Goal: Transaction & Acquisition: Purchase product/service

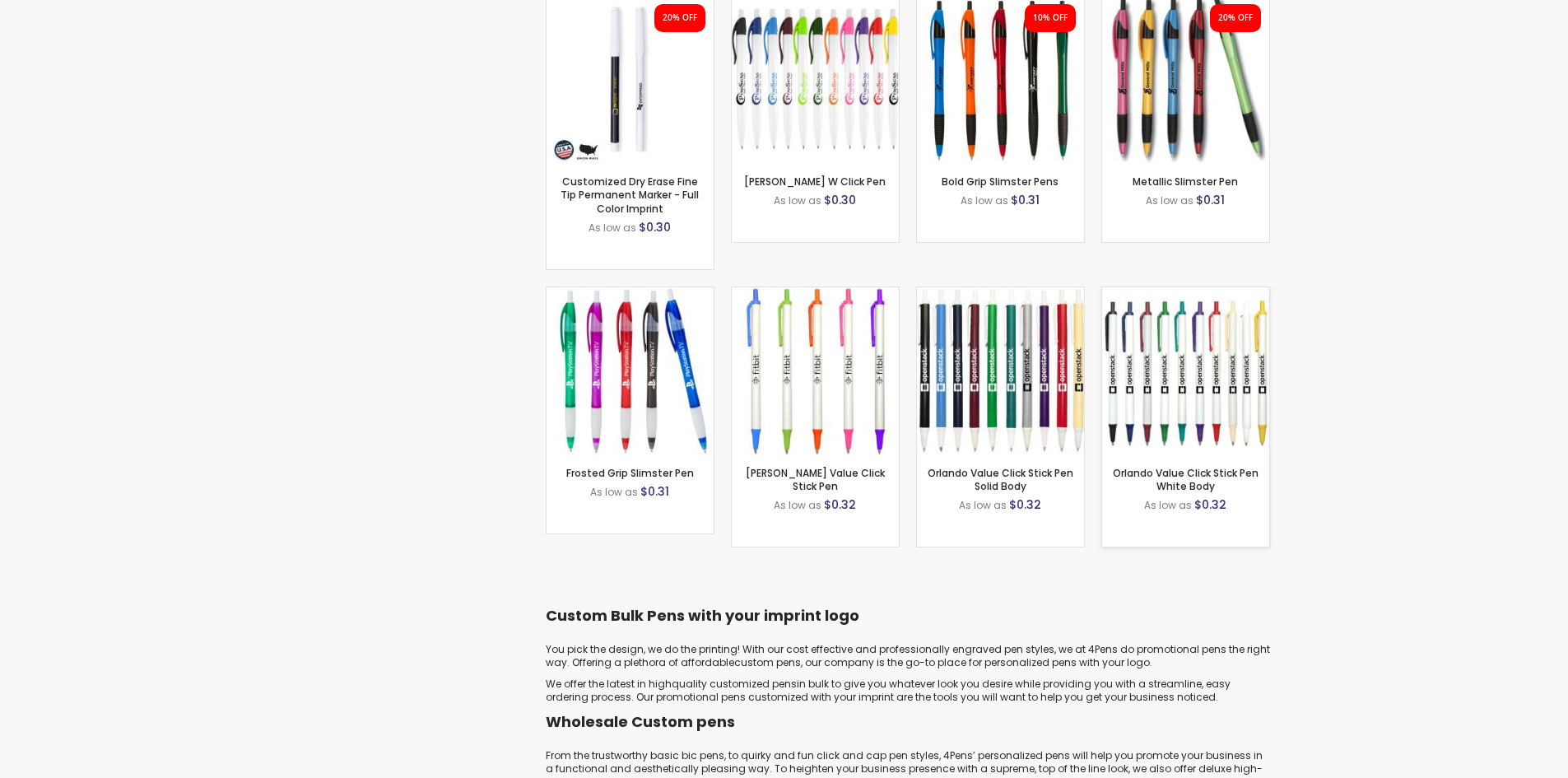
scroll to position [1647, 0]
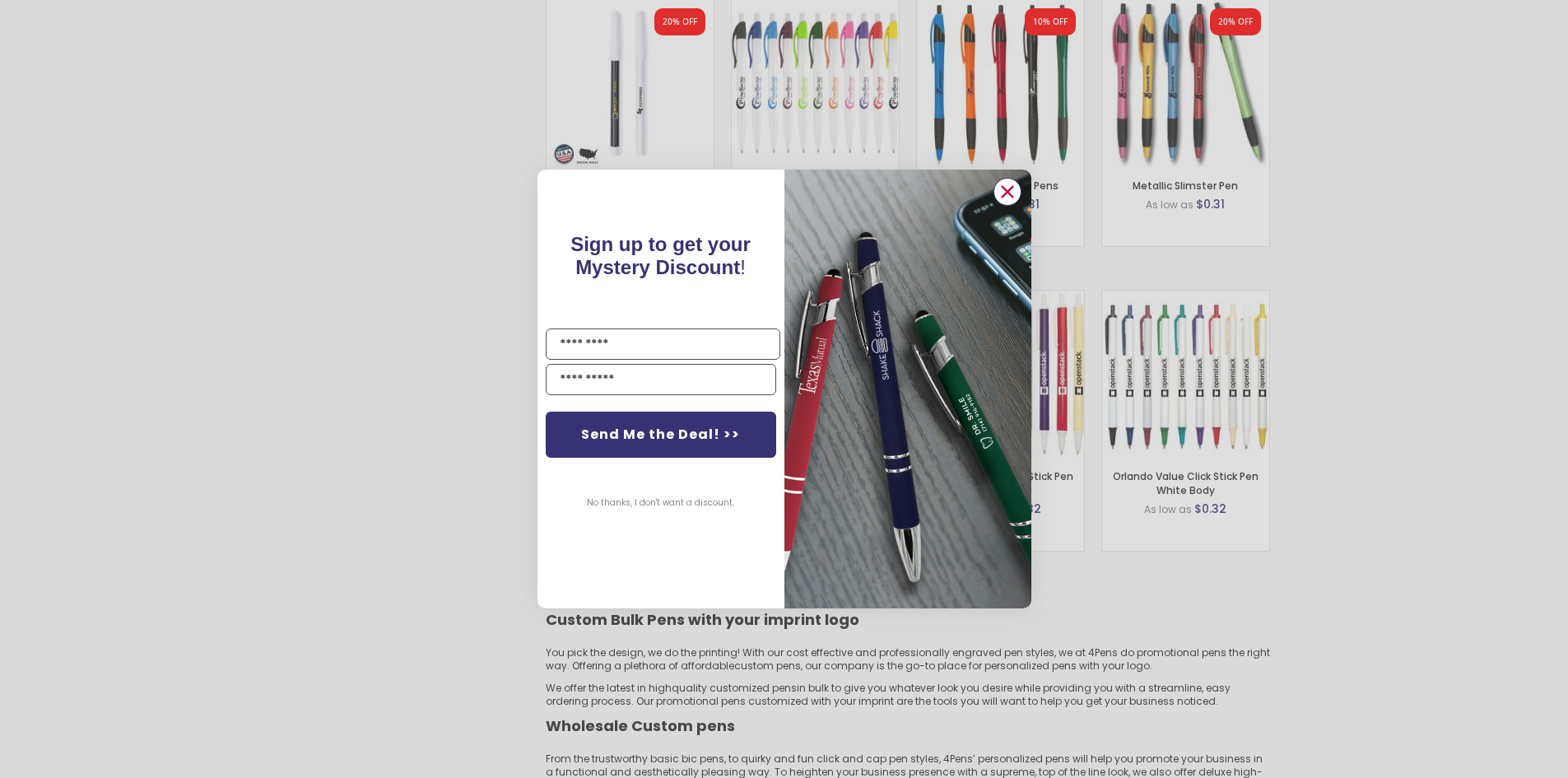
click at [1005, 190] on circle "Close dialog" at bounding box center [1006, 192] width 25 height 25
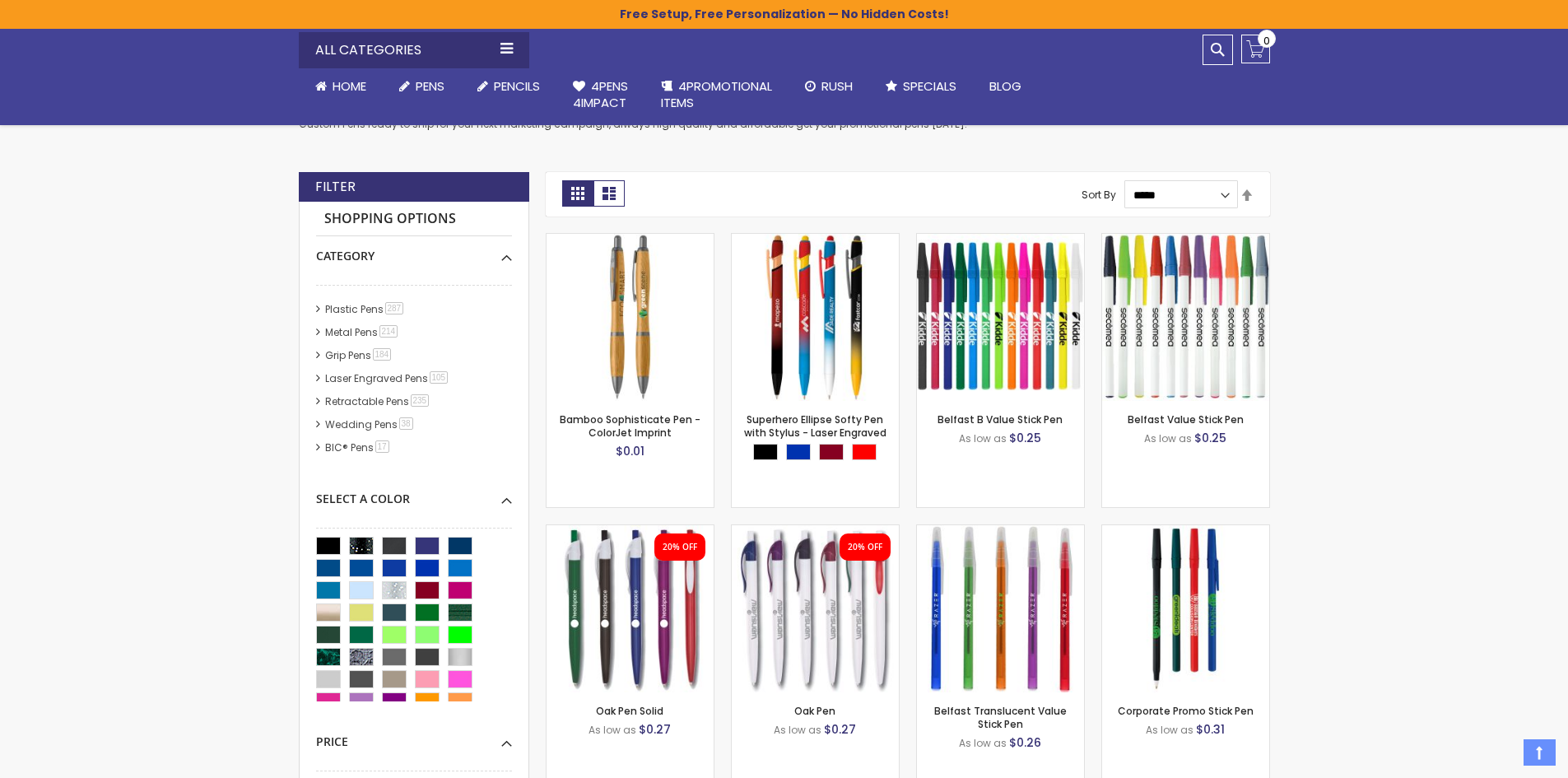
scroll to position [329, 0]
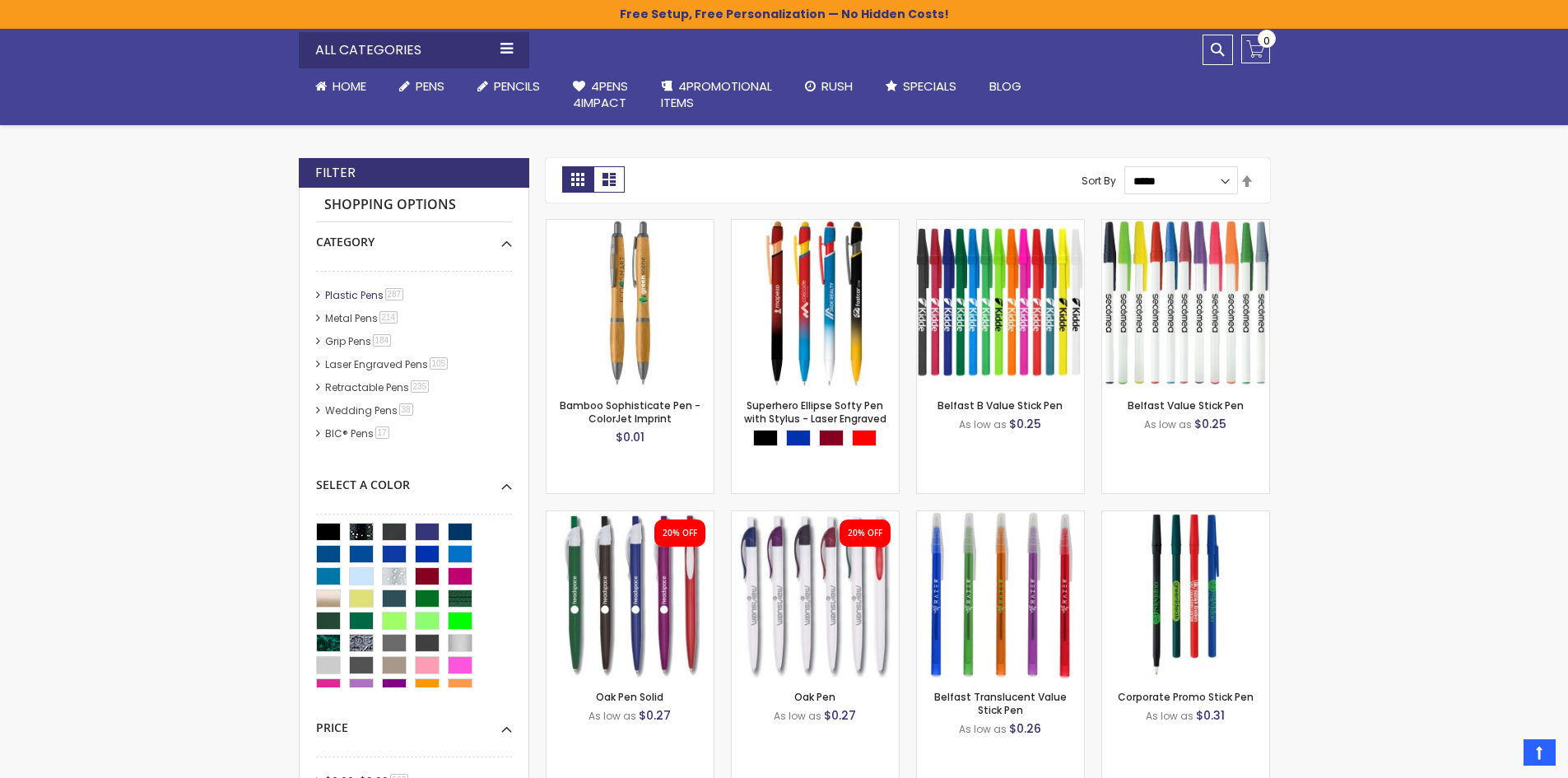
click at [365, 293] on link "Plastic Pens 287 item" at bounding box center [365, 295] width 89 height 14
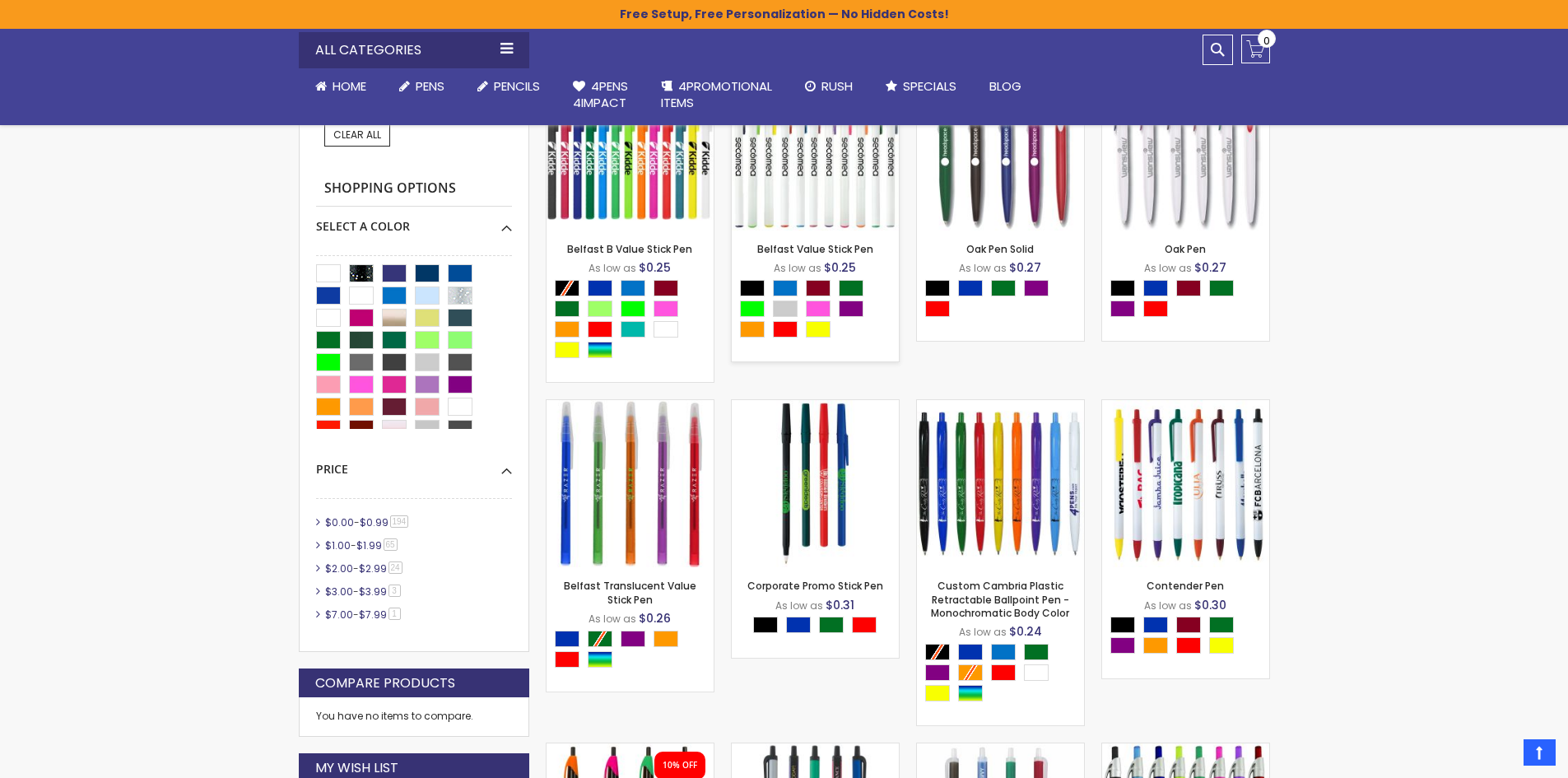
scroll to position [247, 0]
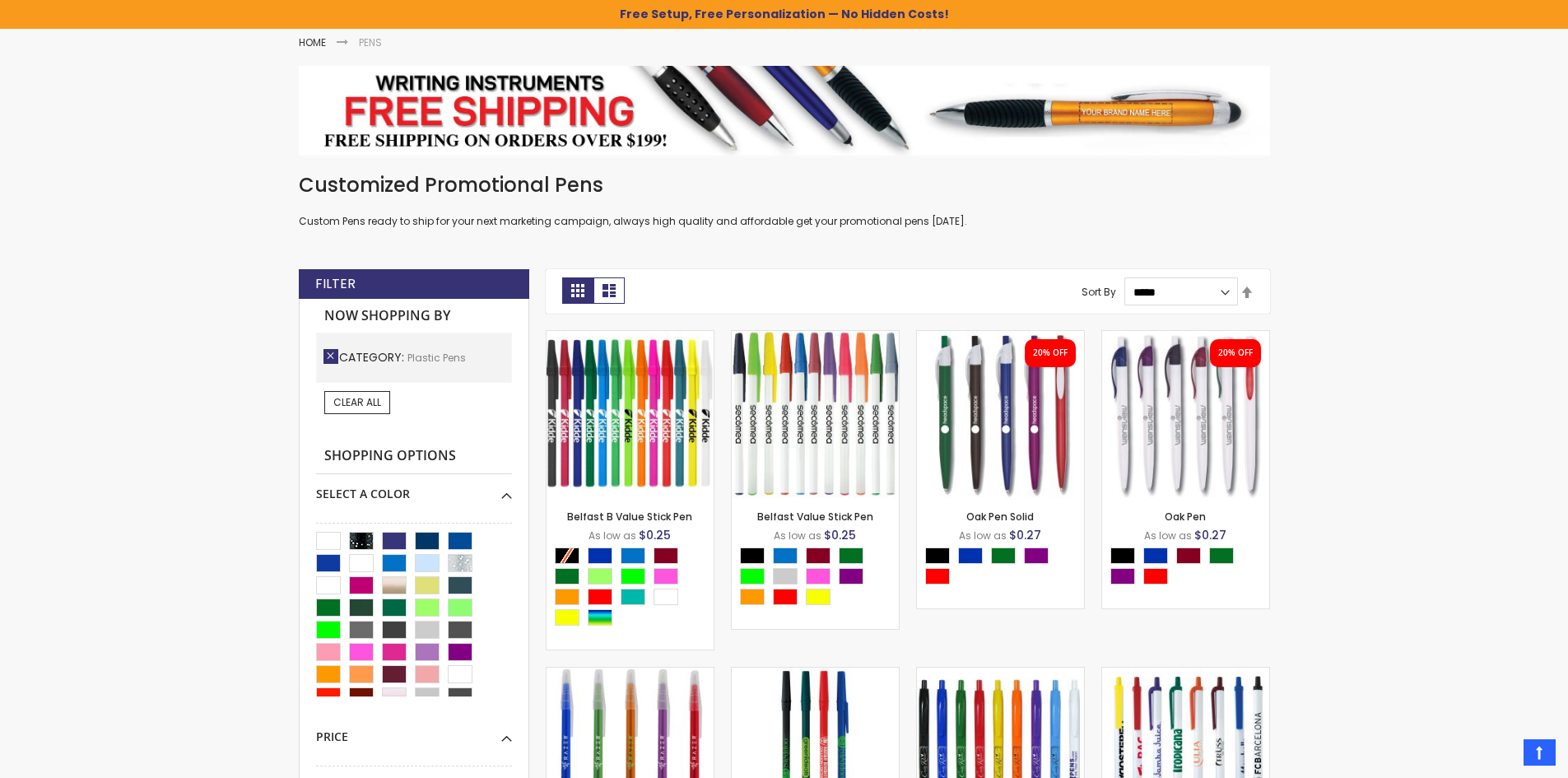
click at [333, 358] on link "Remove This Item" at bounding box center [330, 356] width 15 height 15
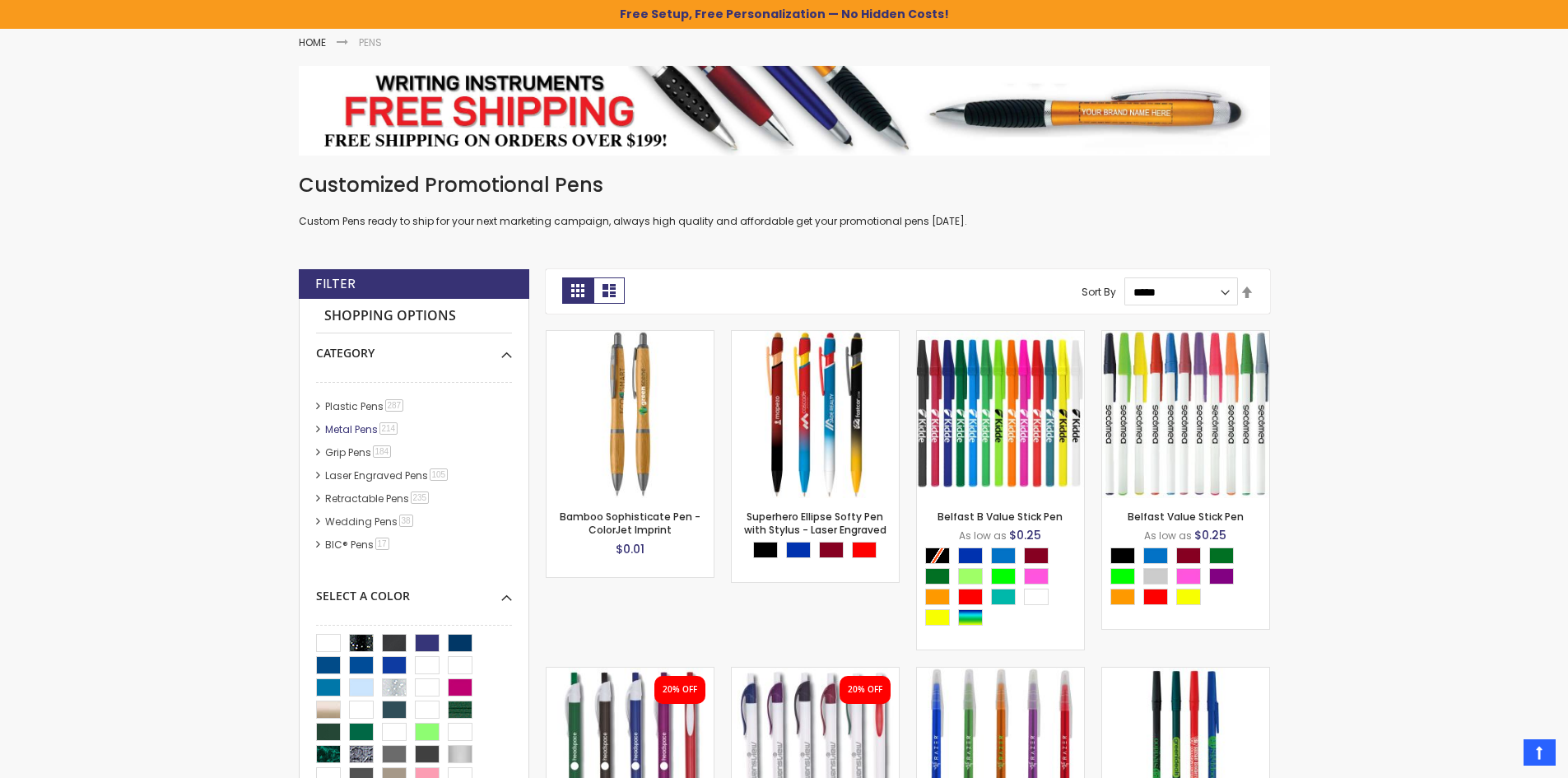
click at [353, 431] on link "Metal Pens 214 item" at bounding box center [362, 430] width 83 height 14
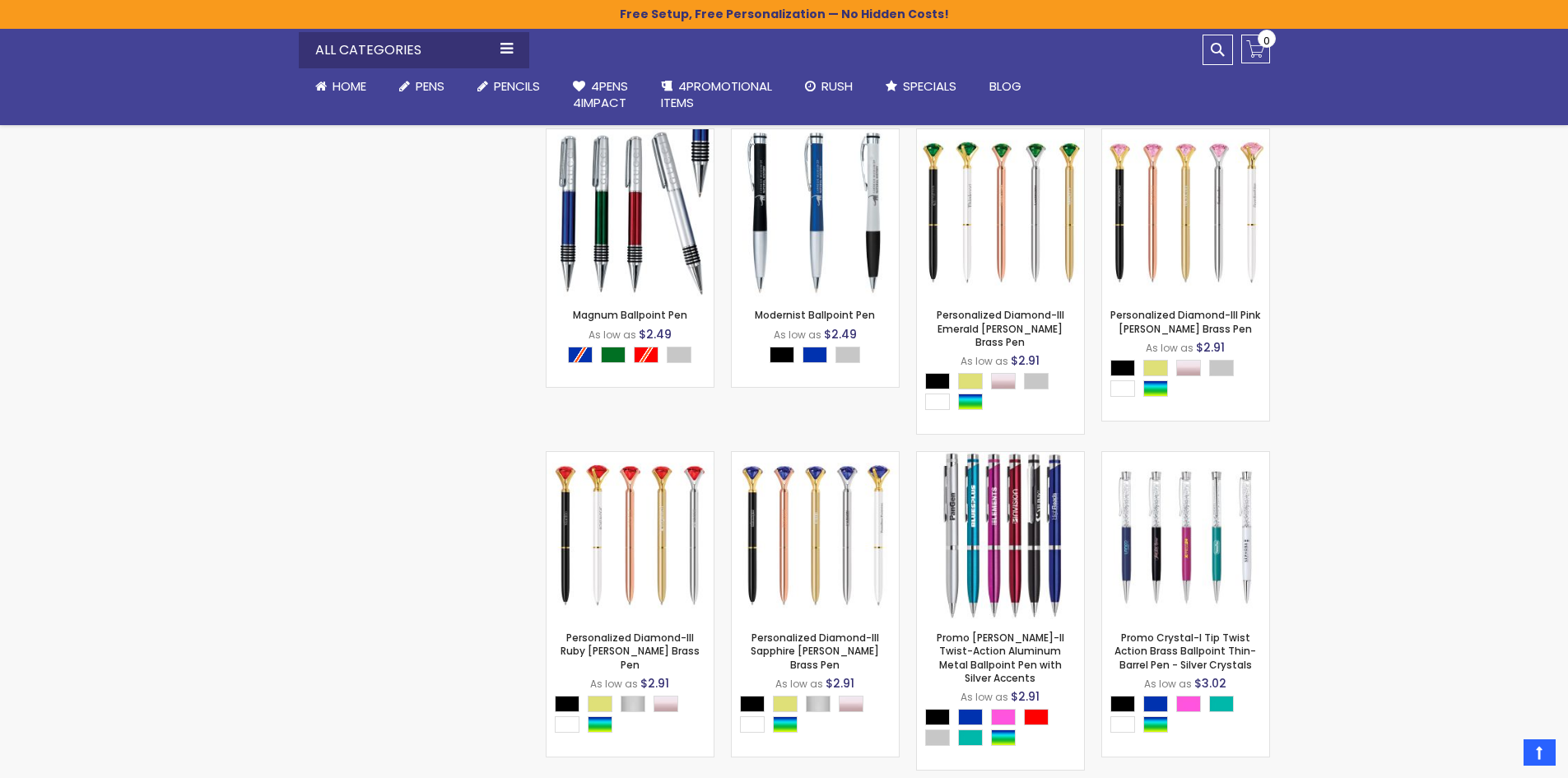
scroll to position [13504, 0]
